Goal: Transaction & Acquisition: Purchase product/service

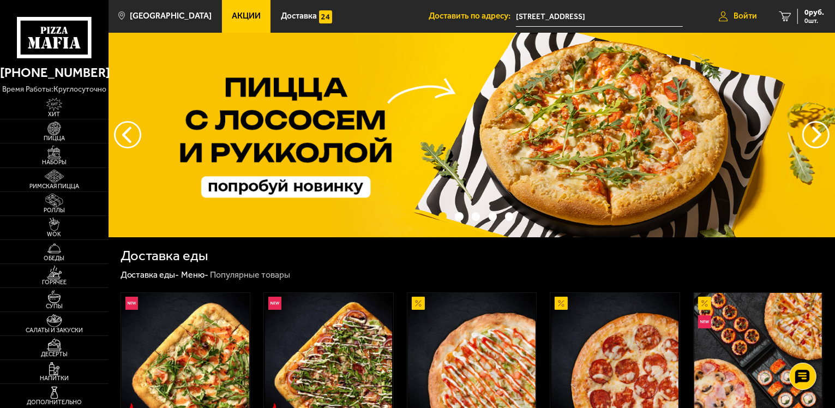
click at [742, 20] on span "Войти" at bounding box center [744, 16] width 23 height 8
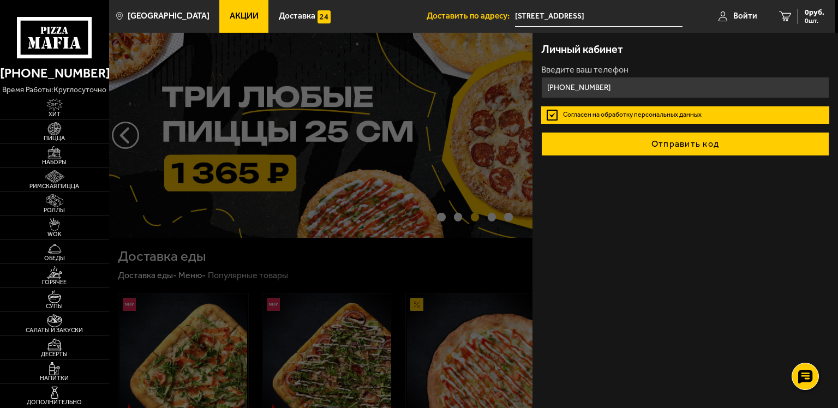
type input "[PHONE_NUMBER]"
click at [720, 149] on button "Отправить код" at bounding box center [685, 144] width 288 height 24
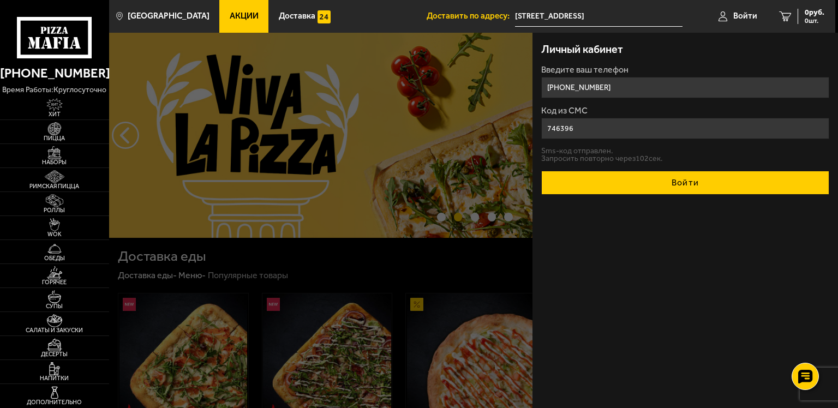
type input "746396"
click at [718, 181] on button "Войти" at bounding box center [685, 183] width 288 height 24
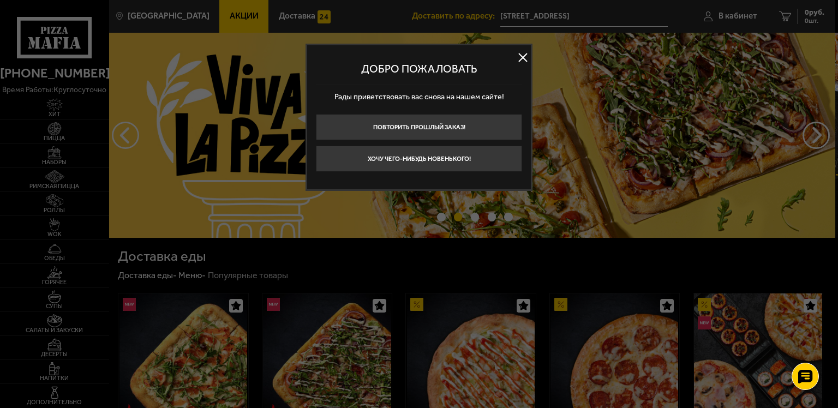
click at [519, 57] on button at bounding box center [522, 58] width 16 height 16
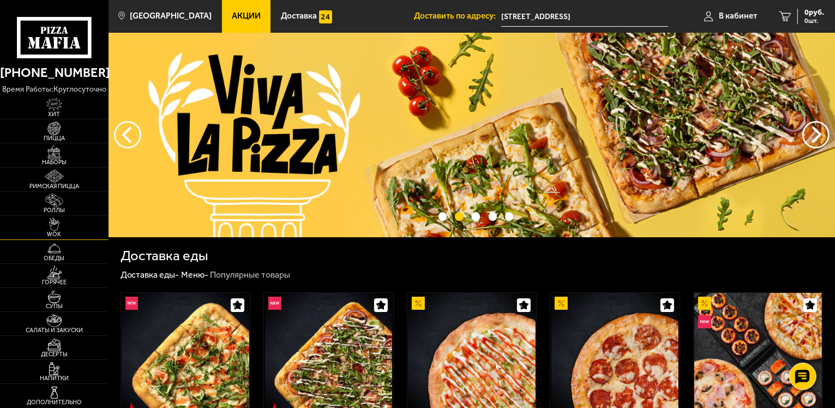
click at [58, 231] on span "WOK" at bounding box center [54, 234] width 109 height 6
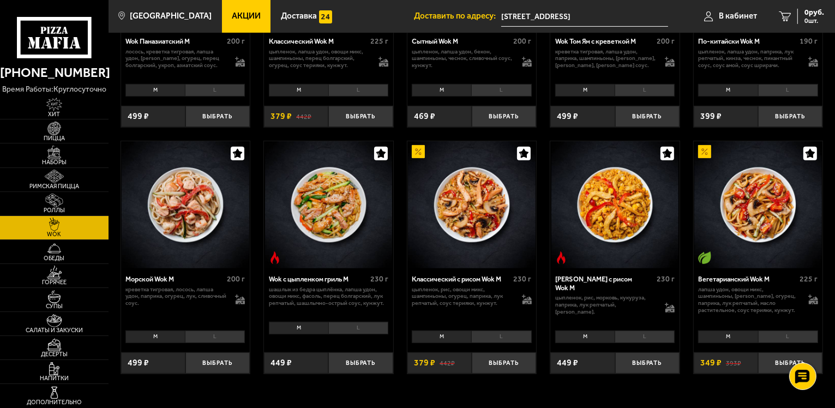
scroll to position [436, 0]
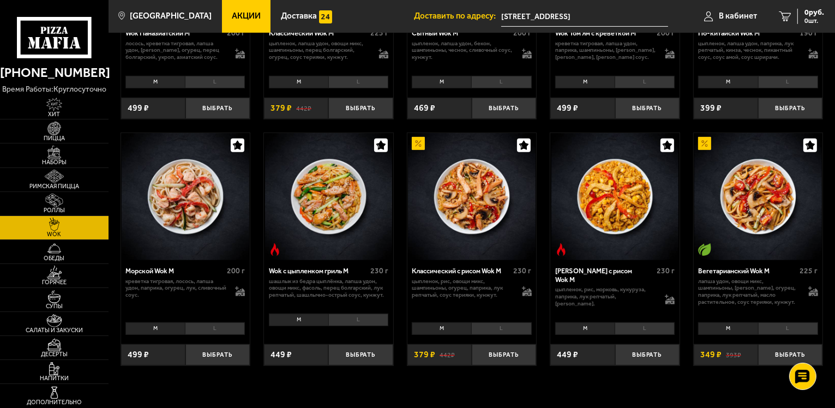
click at [216, 330] on li "L" at bounding box center [215, 328] width 60 height 13
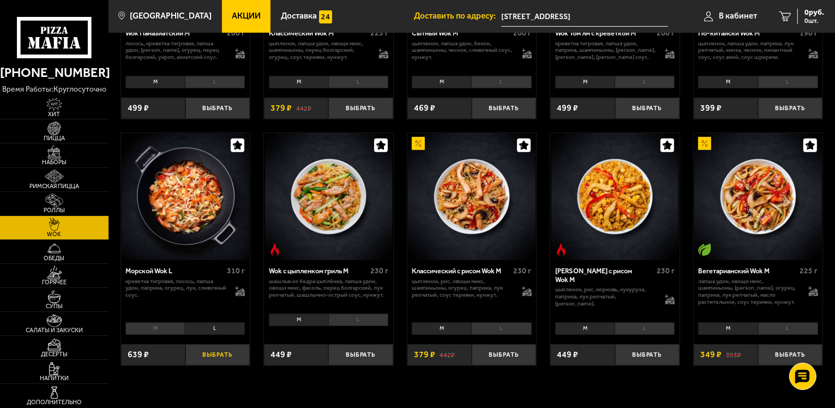
click at [228, 357] on button "Выбрать" at bounding box center [217, 354] width 64 height 21
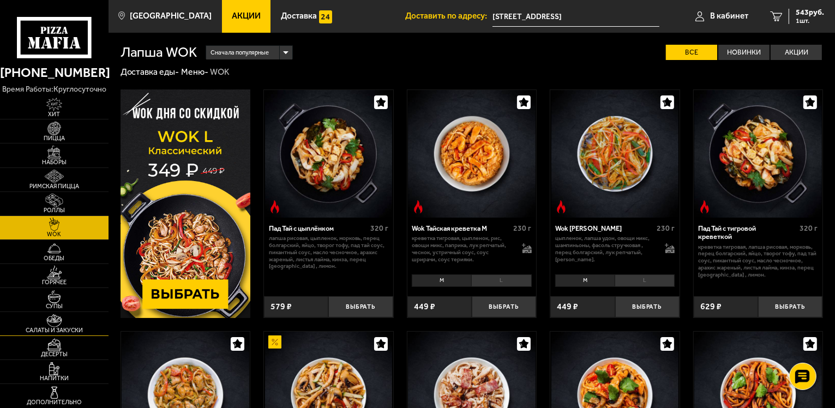
click at [58, 314] on img at bounding box center [54, 321] width 33 height 14
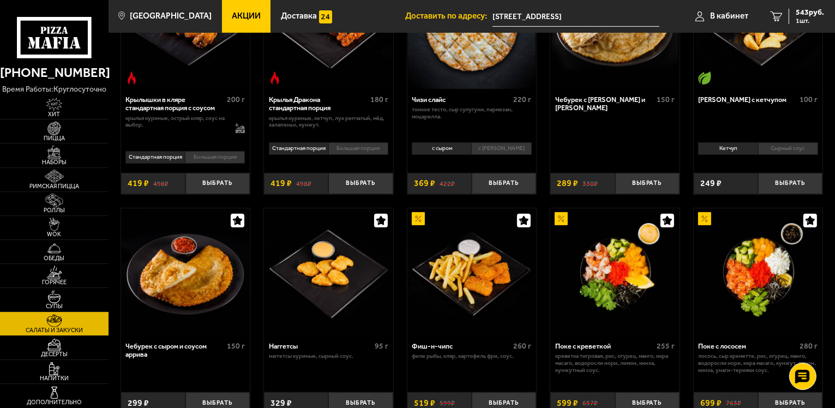
scroll to position [436, 0]
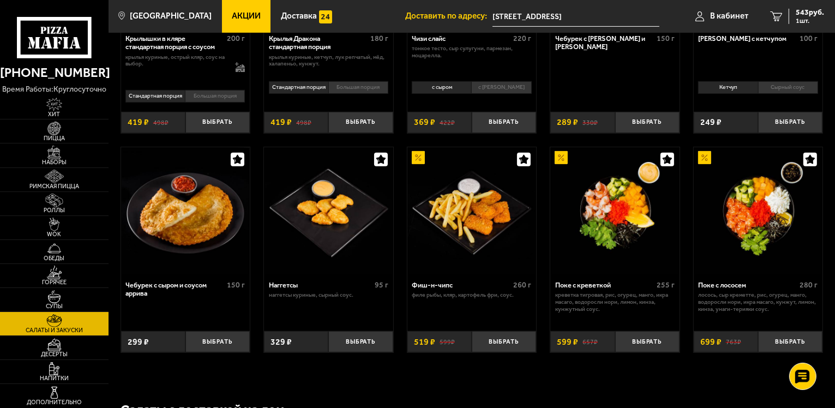
drag, startPoint x: 364, startPoint y: 325, endPoint x: 368, endPoint y: 333, distance: 8.5
click at [364, 326] on div "Наггетсы 95 г наггетсы куриные, сырный соус. Выбрать 329 ₽" at bounding box center [328, 313] width 129 height 78
click at [369, 336] on button "Выбрать" at bounding box center [360, 341] width 64 height 21
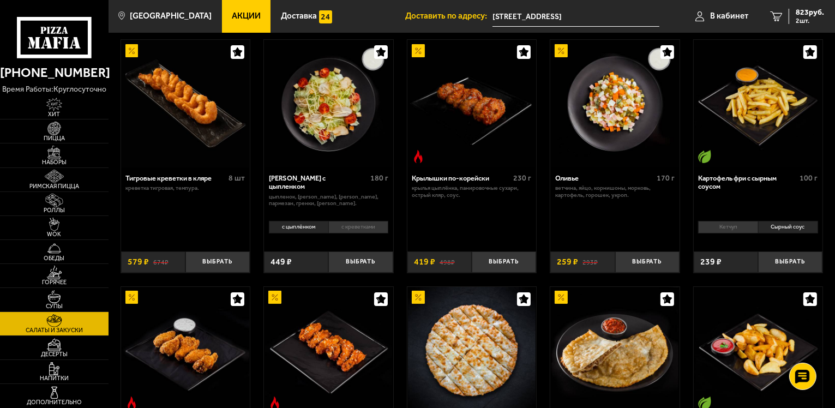
scroll to position [0, 0]
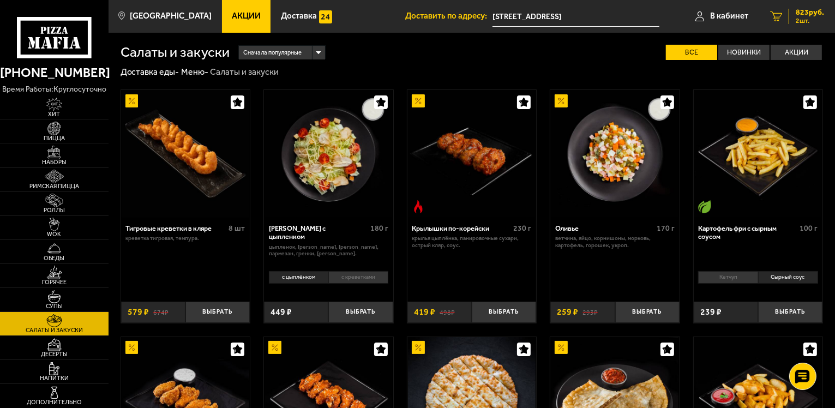
click at [817, 20] on span "2 шт." at bounding box center [810, 20] width 28 height 7
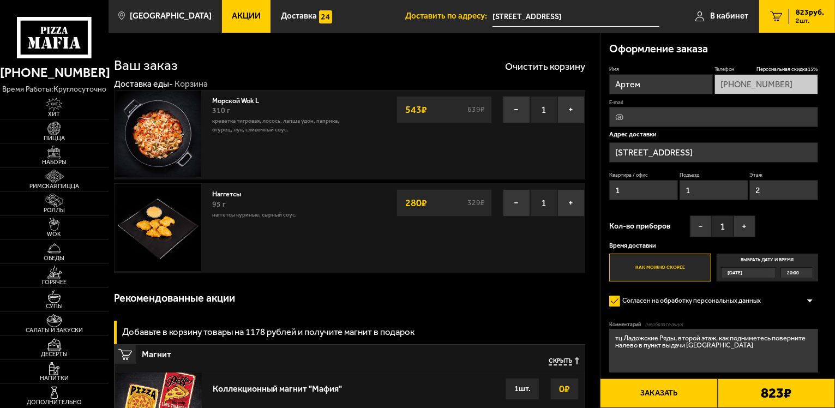
click at [683, 400] on button "Заказать" at bounding box center [658, 392] width 117 height 29
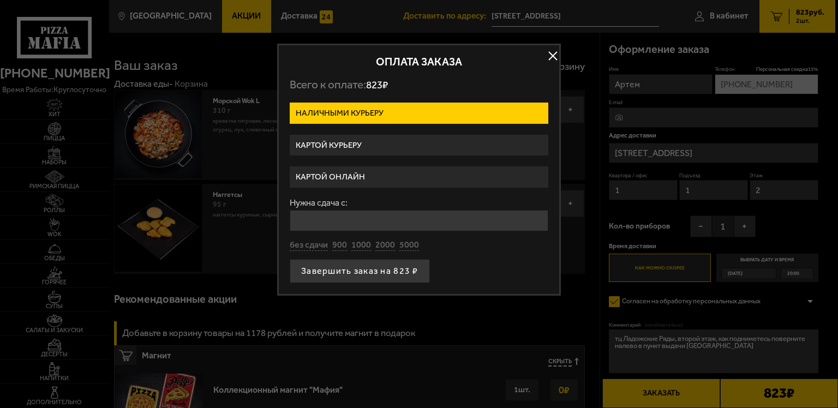
click at [549, 57] on button "button" at bounding box center [552, 56] width 16 height 16
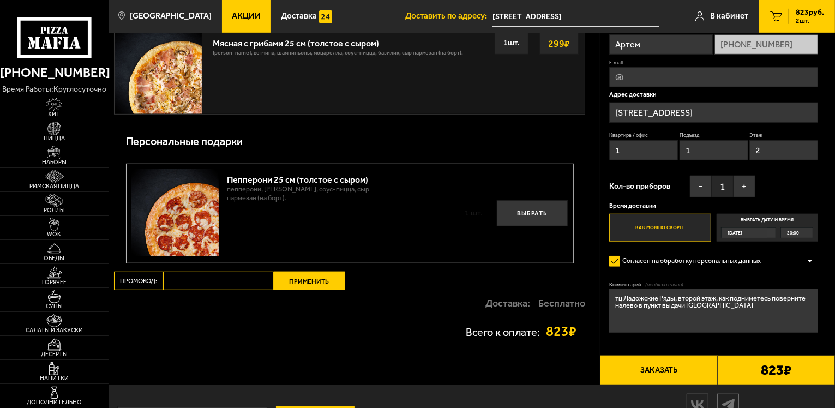
scroll to position [722, 0]
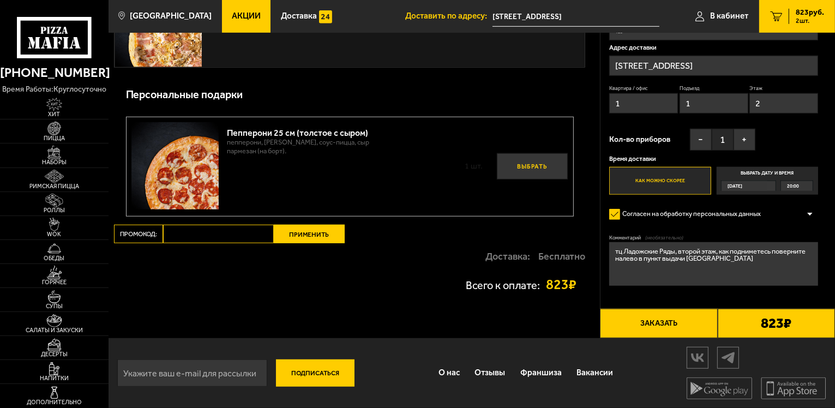
click at [531, 158] on button "Выбрать" at bounding box center [532, 166] width 71 height 26
click at [516, 168] on button "−" at bounding box center [513, 166] width 22 height 22
click at [528, 167] on button "Выбрать" at bounding box center [532, 166] width 71 height 26
click at [659, 329] on button "Заказать" at bounding box center [658, 323] width 117 height 29
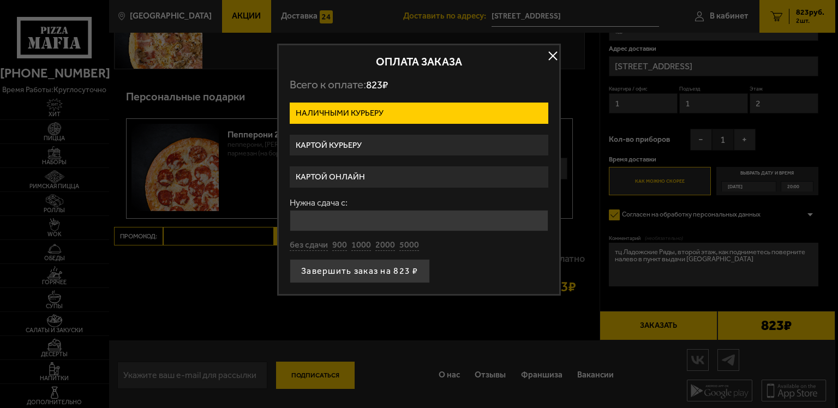
click at [400, 148] on label "Картой курьеру" at bounding box center [419, 145] width 258 height 21
click at [0, 0] on input "Картой курьеру" at bounding box center [0, 0] width 0 height 0
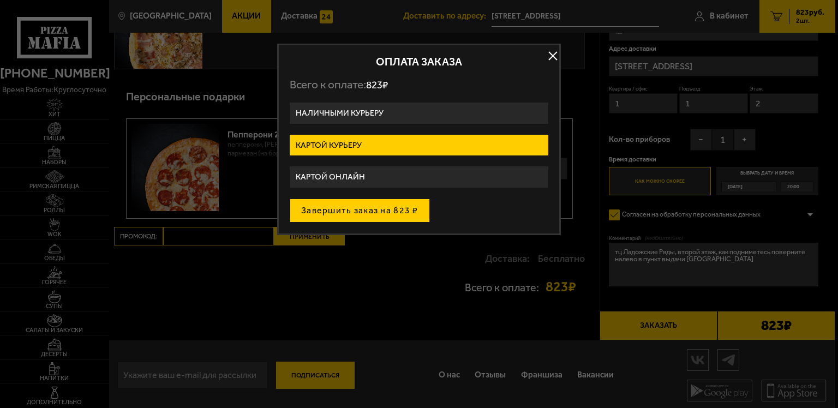
click at [403, 214] on button "Завершить заказ на 823 ₽" at bounding box center [360, 210] width 140 height 24
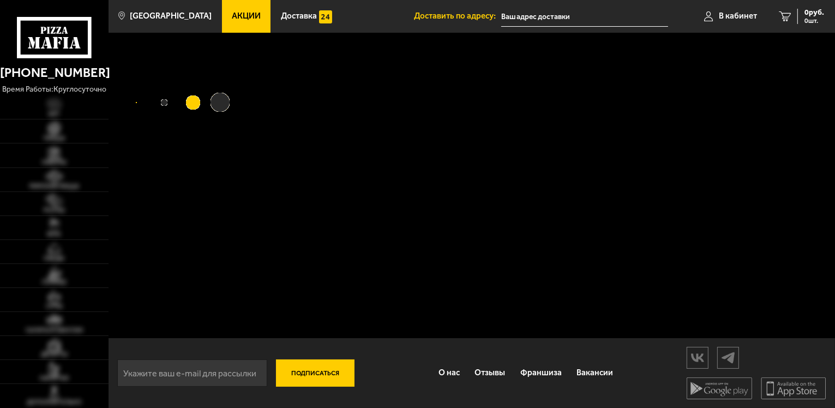
type input "[STREET_ADDRESS]"
